Goal: Transaction & Acquisition: Purchase product/service

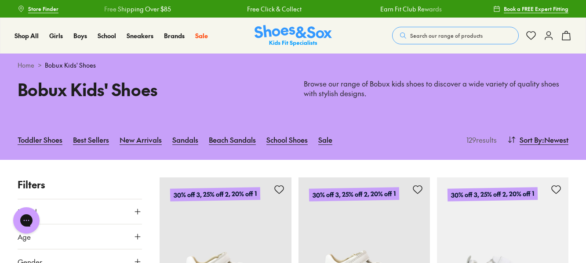
click at [100, 180] on p "Filters" at bounding box center [80, 185] width 124 height 14
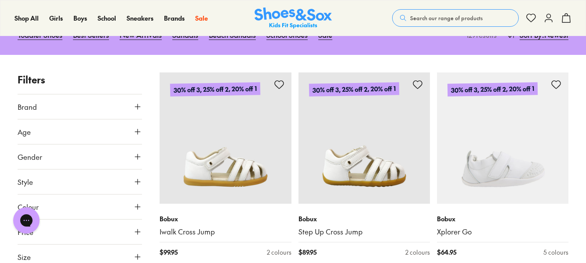
scroll to position [173, 0]
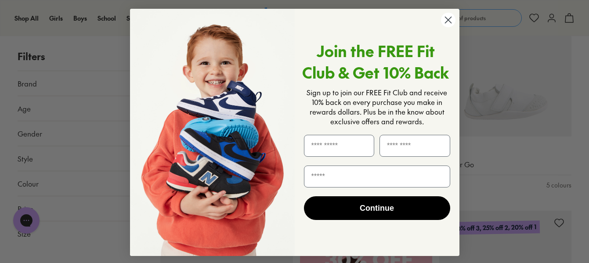
click at [446, 25] on circle "Close dialog" at bounding box center [448, 20] width 14 height 14
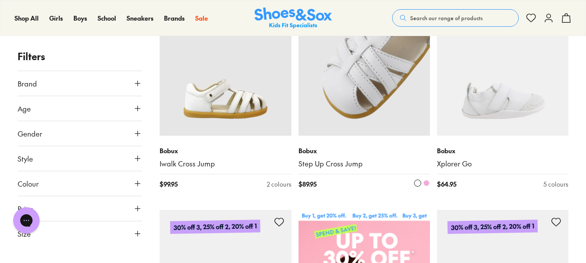
click at [341, 117] on img at bounding box center [363, 69] width 131 height 131
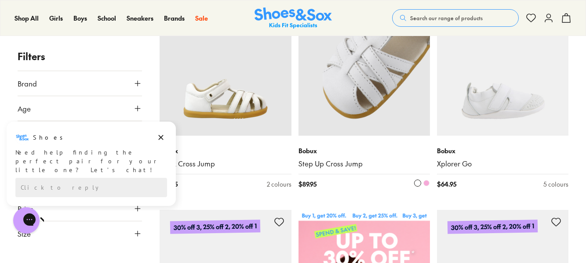
scroll to position [0, 0]
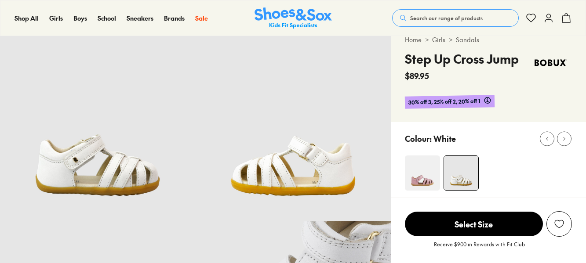
select select "*"
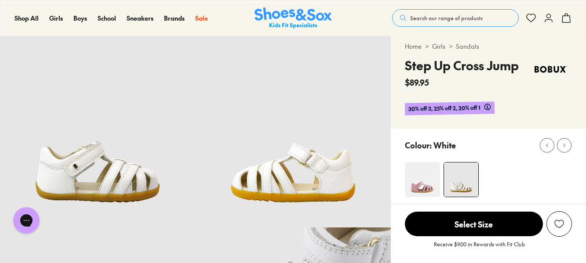
click at [109, 62] on img at bounding box center [97, 130] width 195 height 195
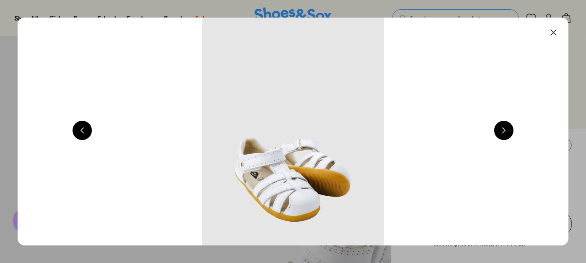
scroll to position [0, 554]
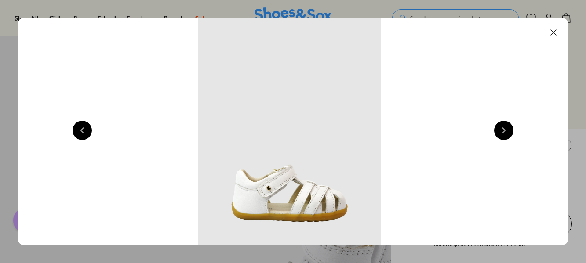
click at [558, 32] on button at bounding box center [553, 32] width 19 height 19
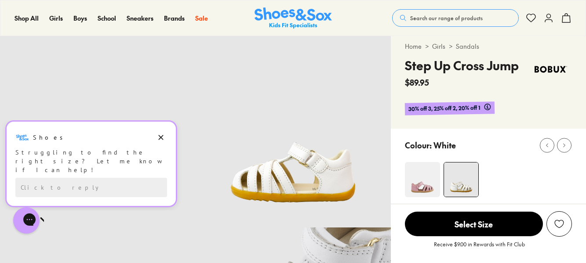
click at [47, 196] on div "Shoes Shoes says: Struggling to find the right size? Let me know if I can help!…" at bounding box center [91, 164] width 169 height 84
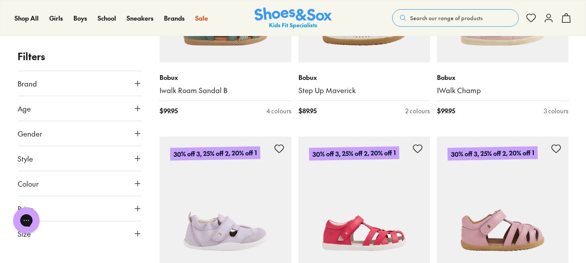
scroll to position [961, 0]
